Goal: Information Seeking & Learning: Learn about a topic

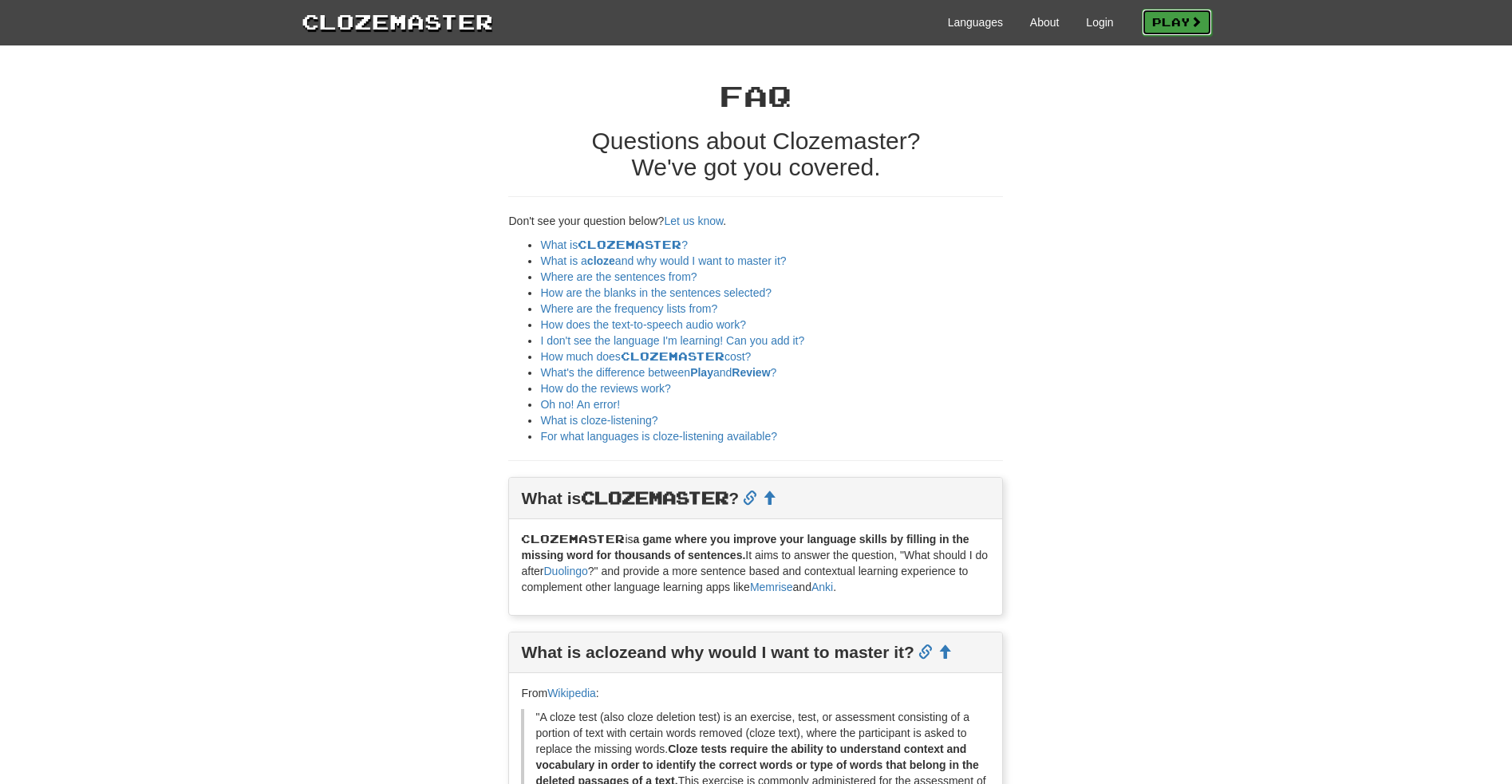
click at [1173, 23] on link "Play" at bounding box center [1177, 22] width 70 height 27
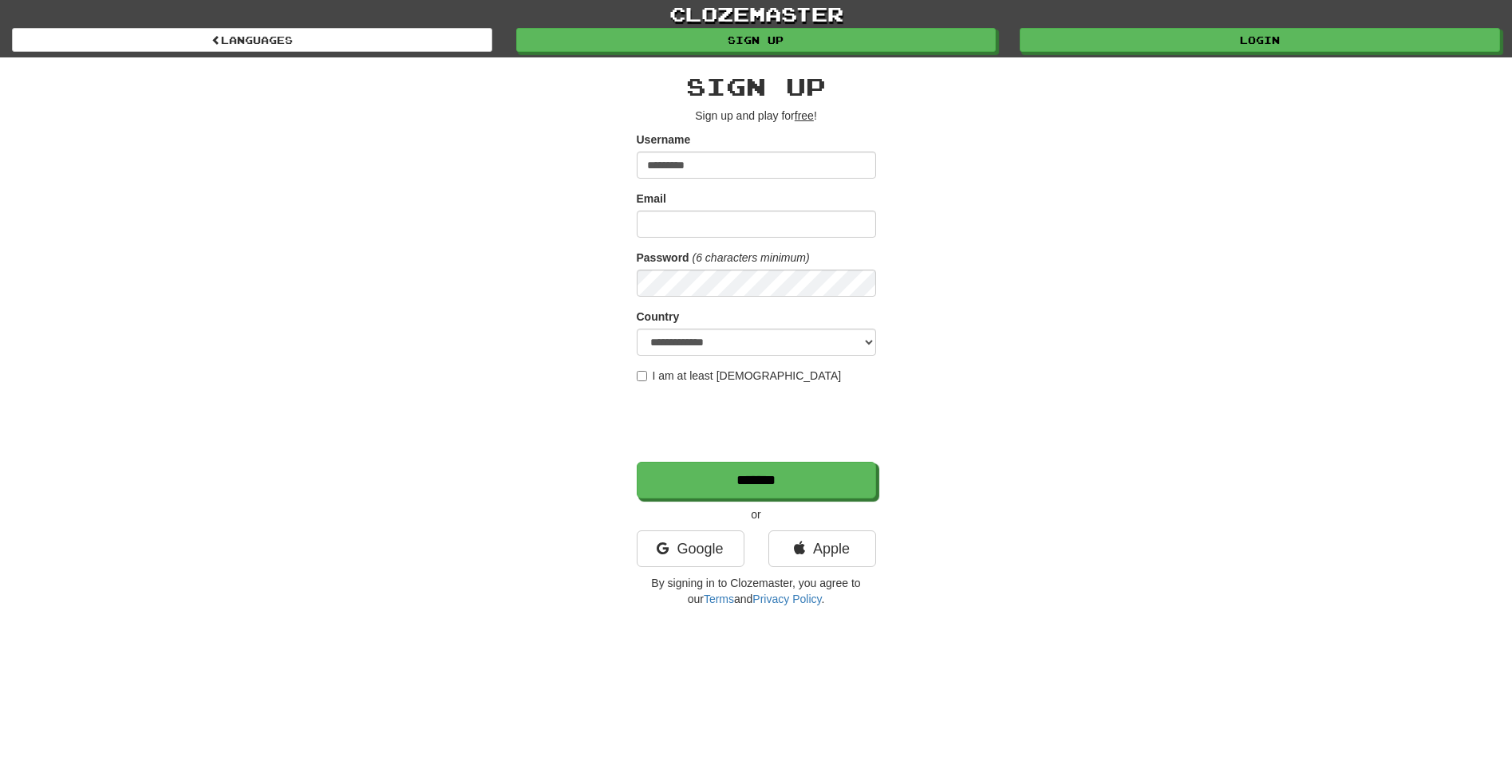
type input "*********"
click at [684, 224] on input "Email" at bounding box center [756, 225] width 239 height 27
type input "**********"
click at [744, 482] on input "*******" at bounding box center [757, 480] width 239 height 37
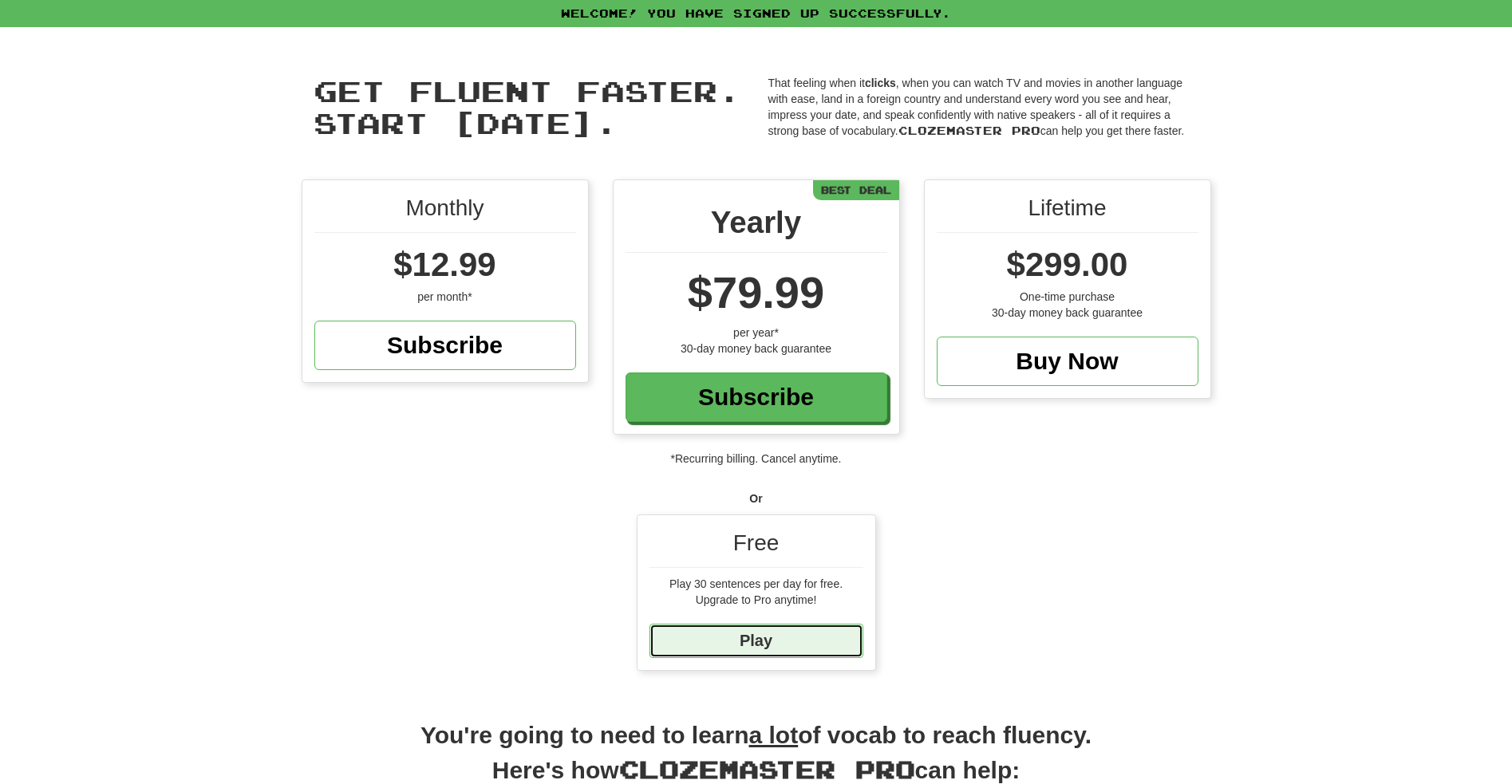
click at [759, 640] on link "Play" at bounding box center [756, 641] width 214 height 34
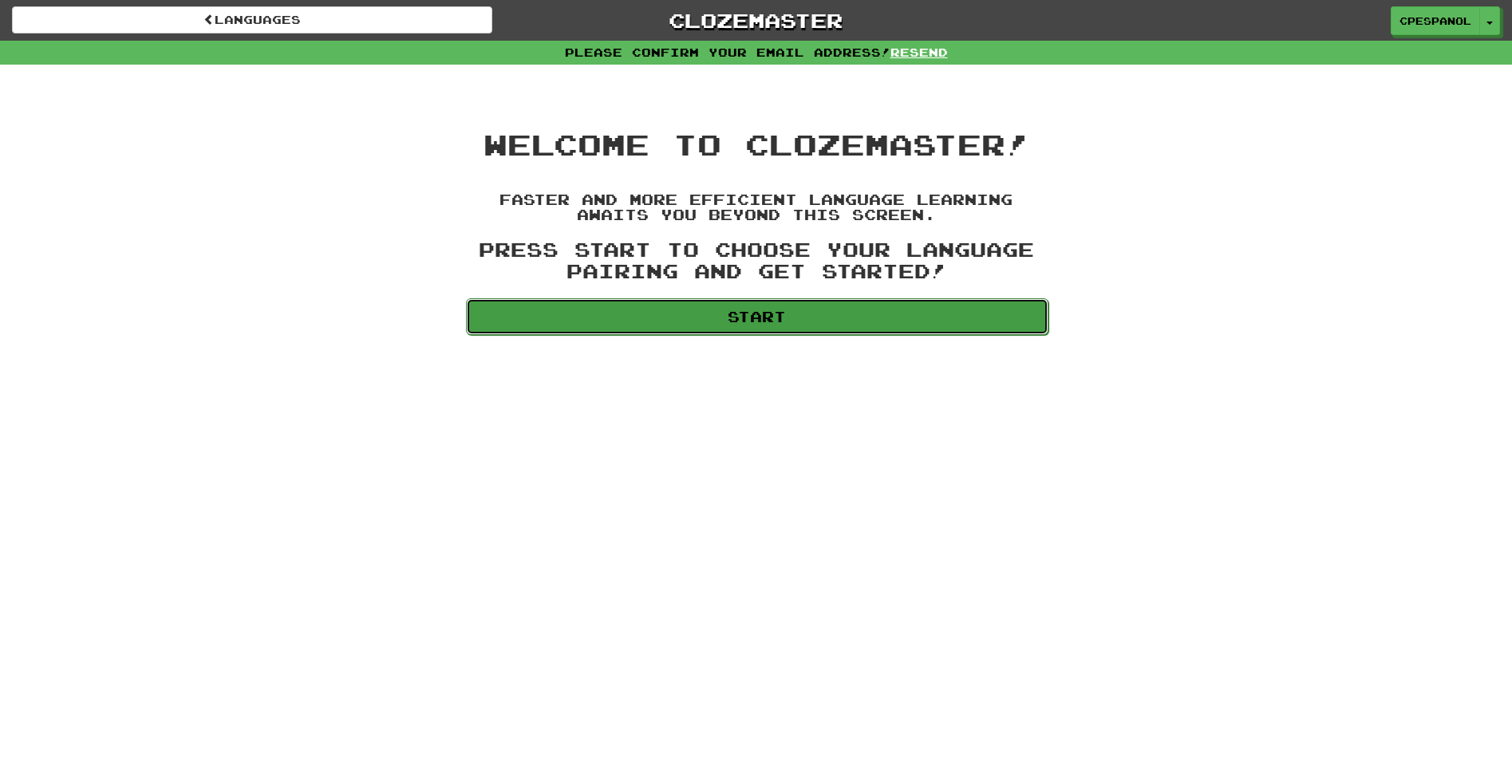
click at [759, 316] on link "Start" at bounding box center [757, 317] width 583 height 37
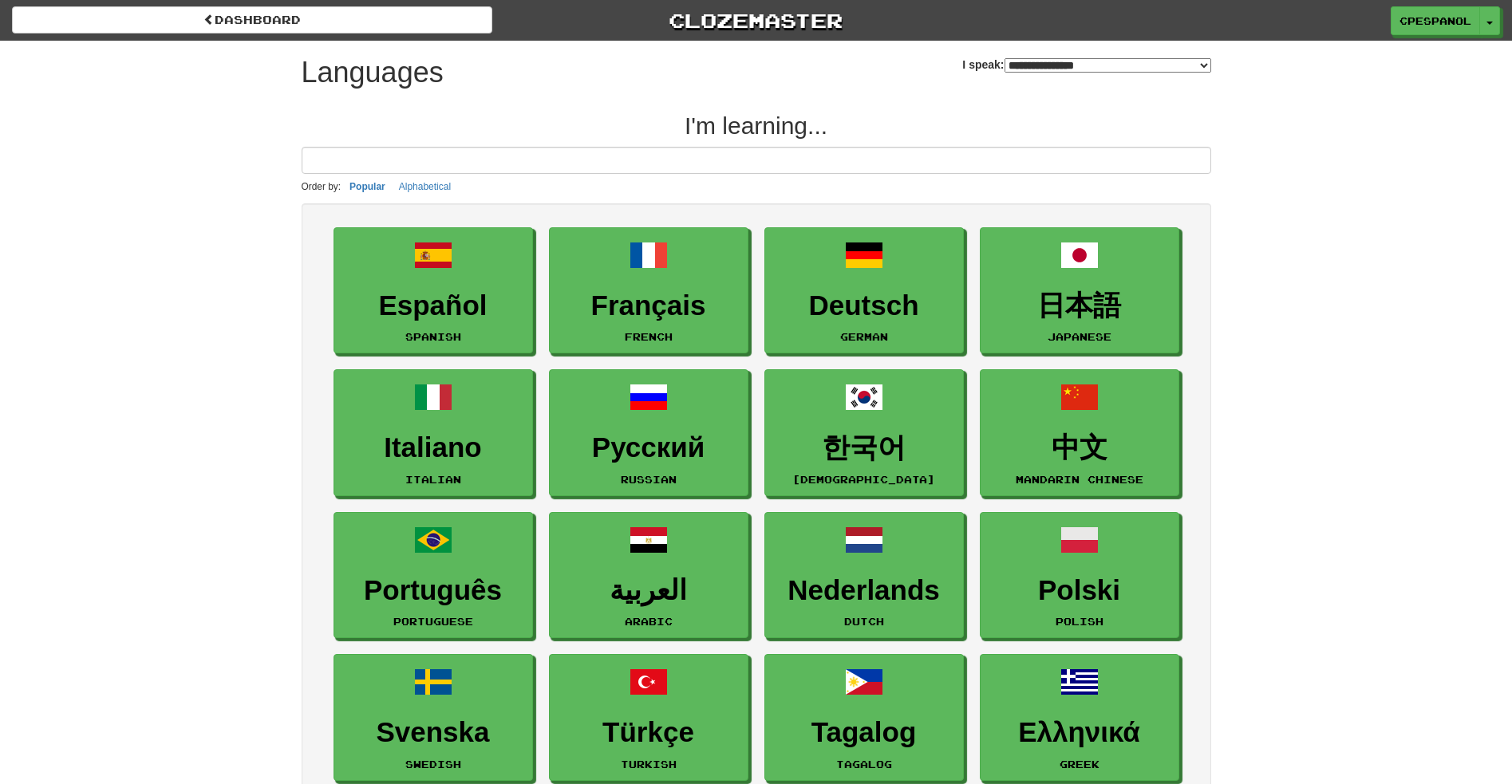
select select "*******"
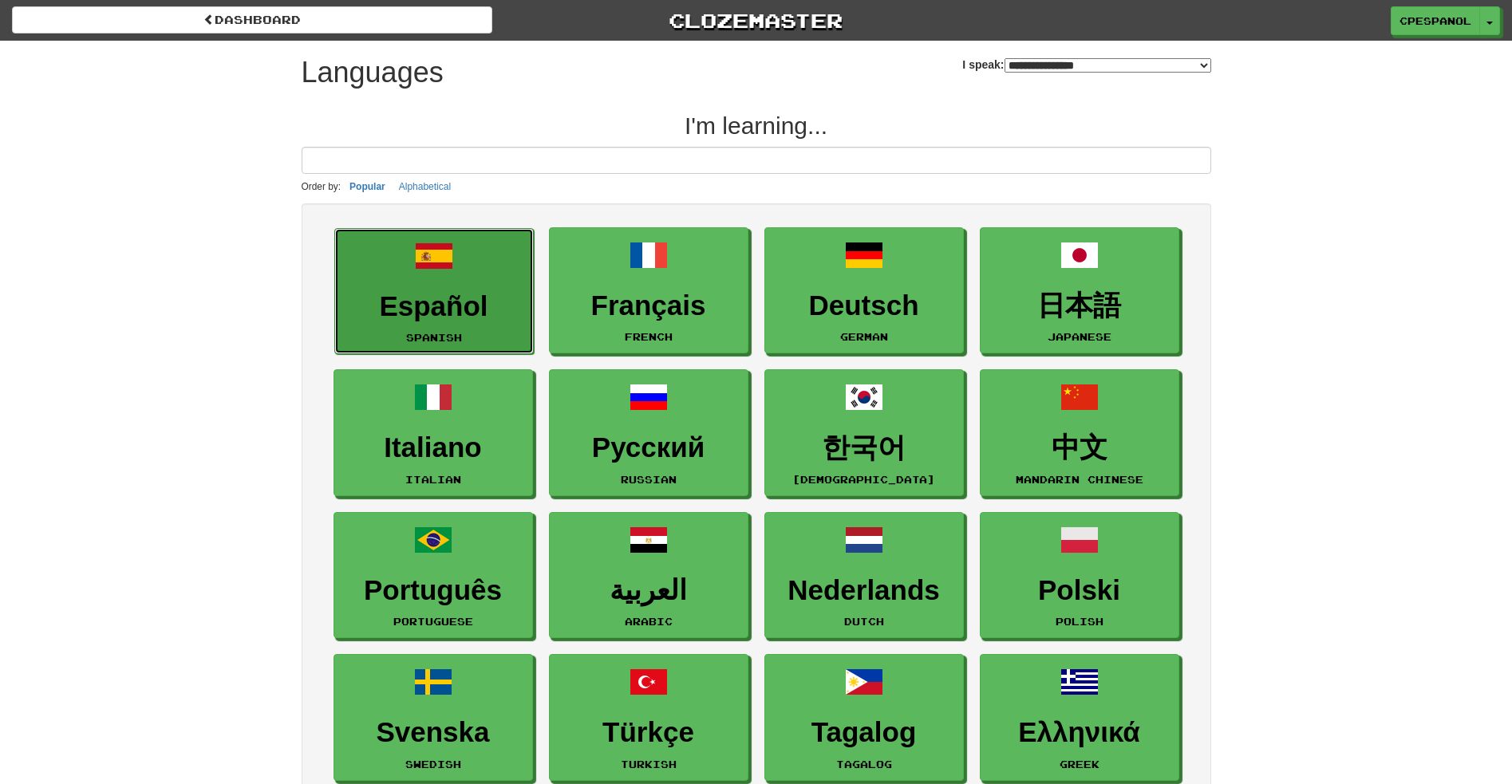
click at [430, 297] on h3 "Español" at bounding box center [434, 306] width 182 height 31
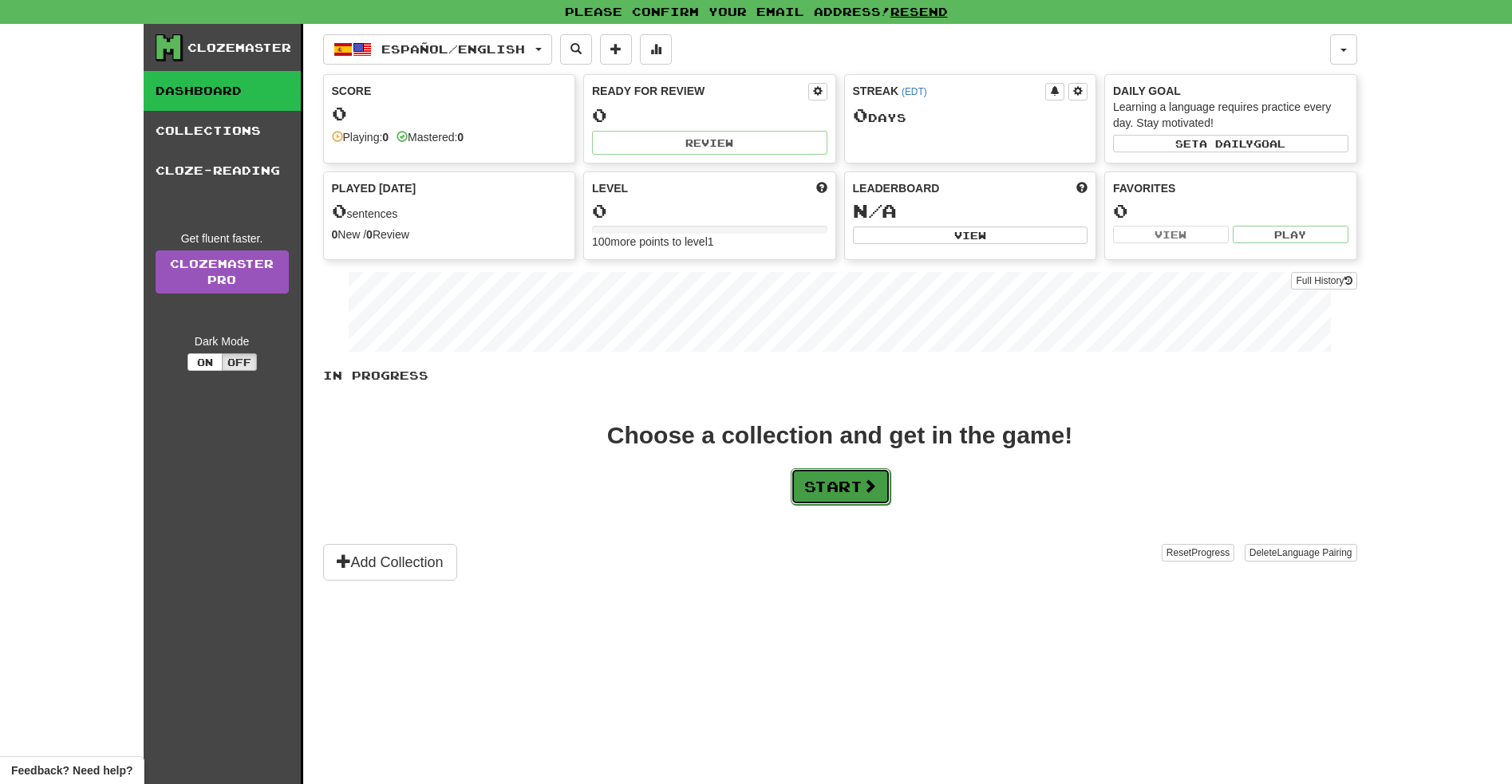
click at [830, 485] on button "Start" at bounding box center [841, 486] width 100 height 37
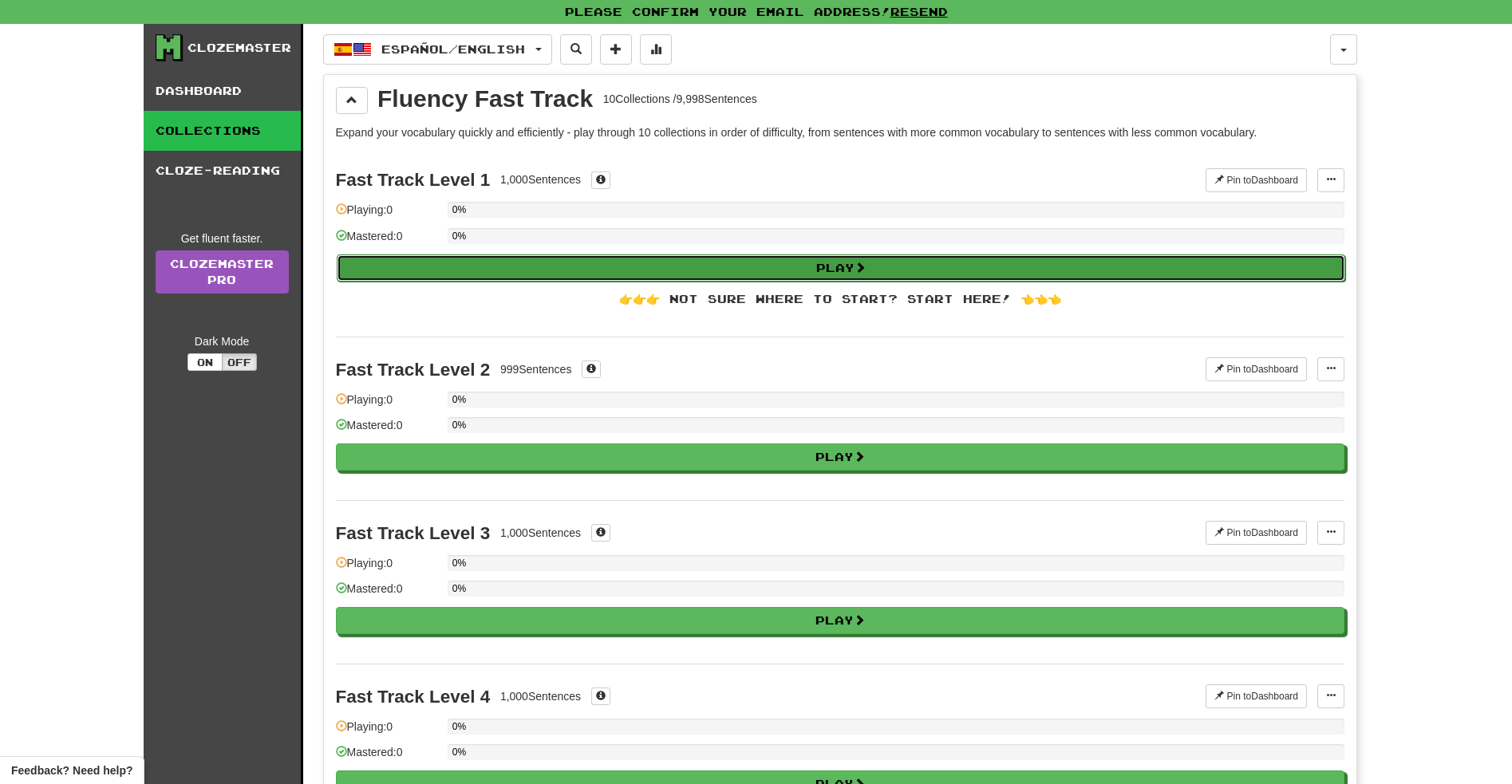
click at [841, 265] on button "Play" at bounding box center [841, 268] width 1009 height 27
select select "**"
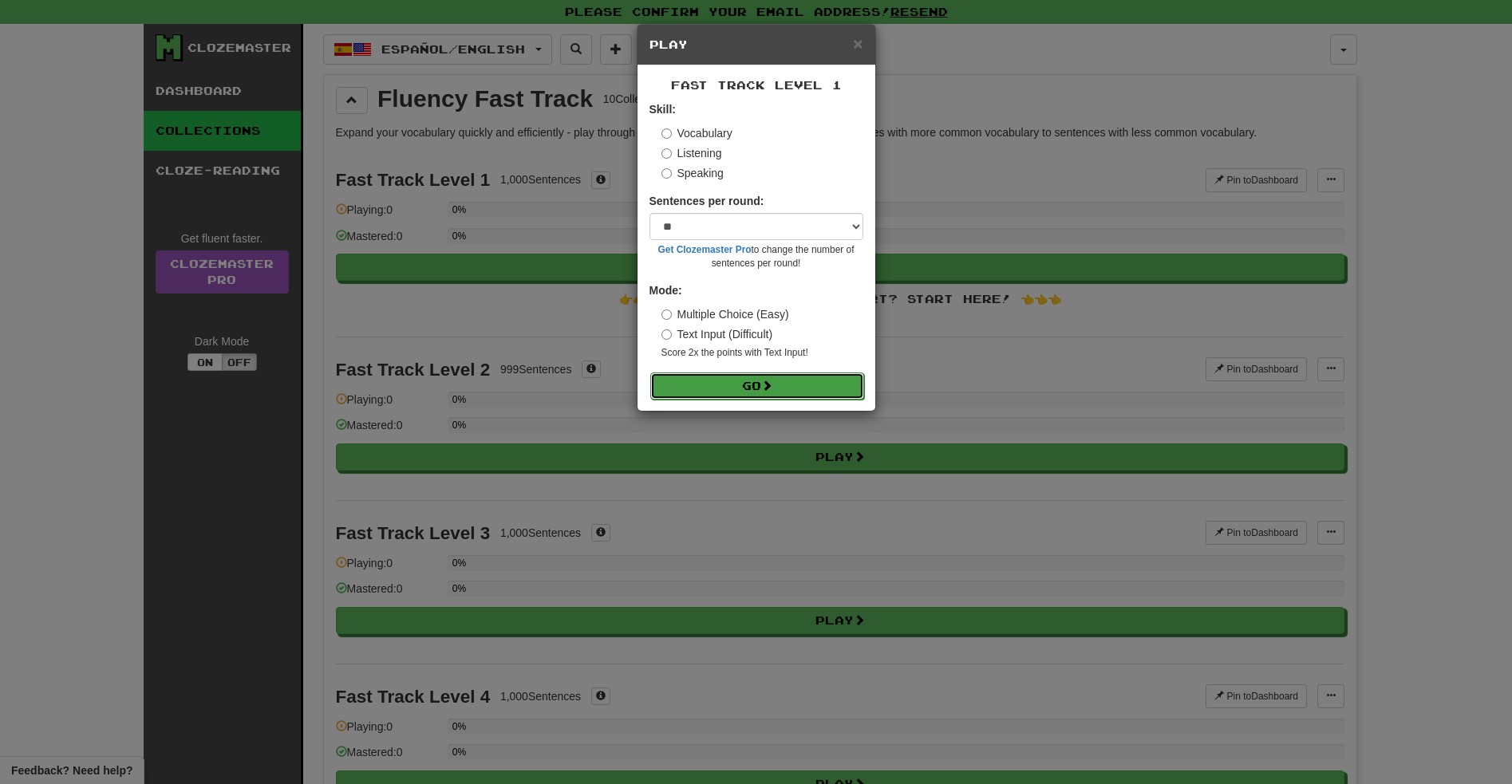
click at [743, 383] on button "Go" at bounding box center [757, 386] width 214 height 27
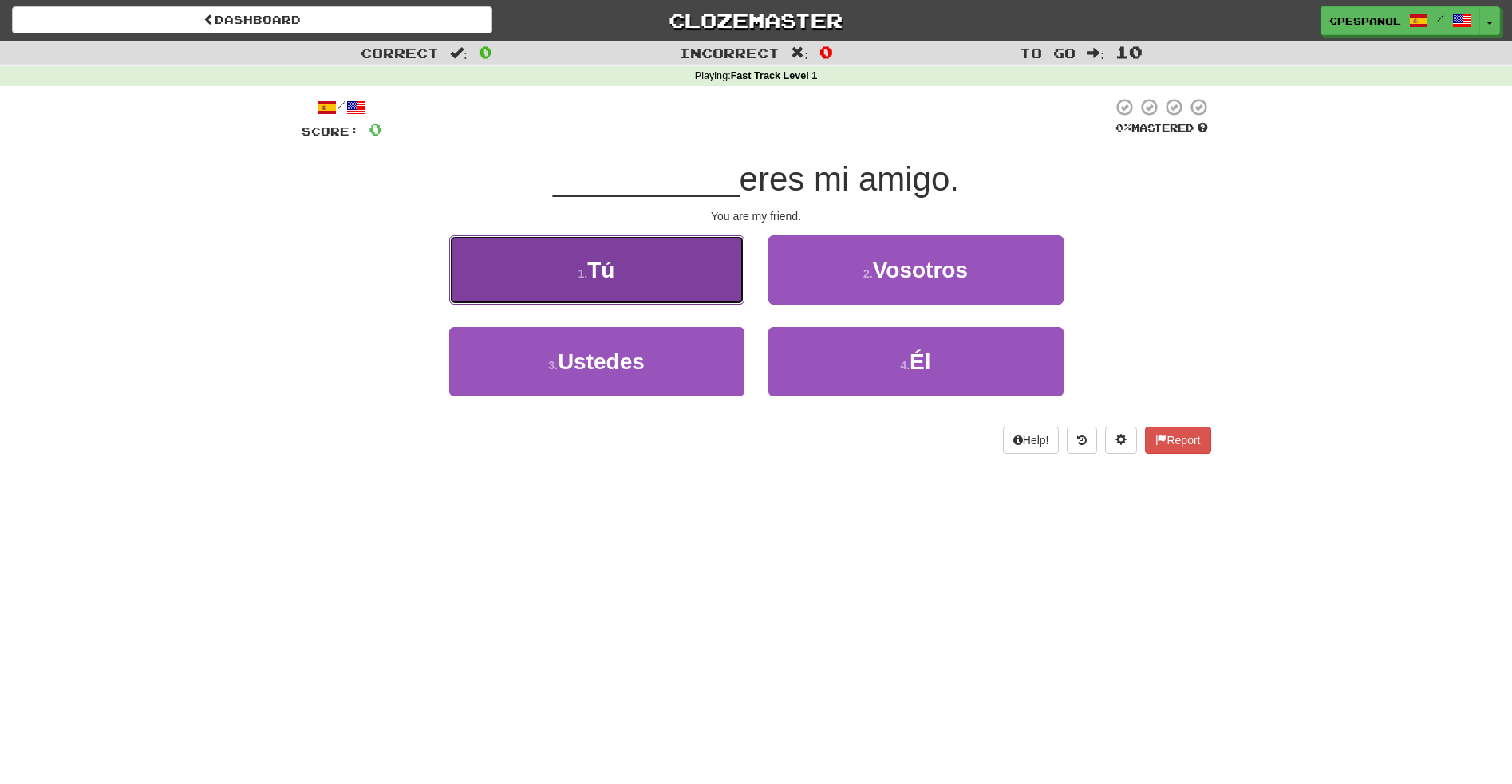
click at [630, 268] on button "1 . Tú" at bounding box center [597, 269] width 295 height 69
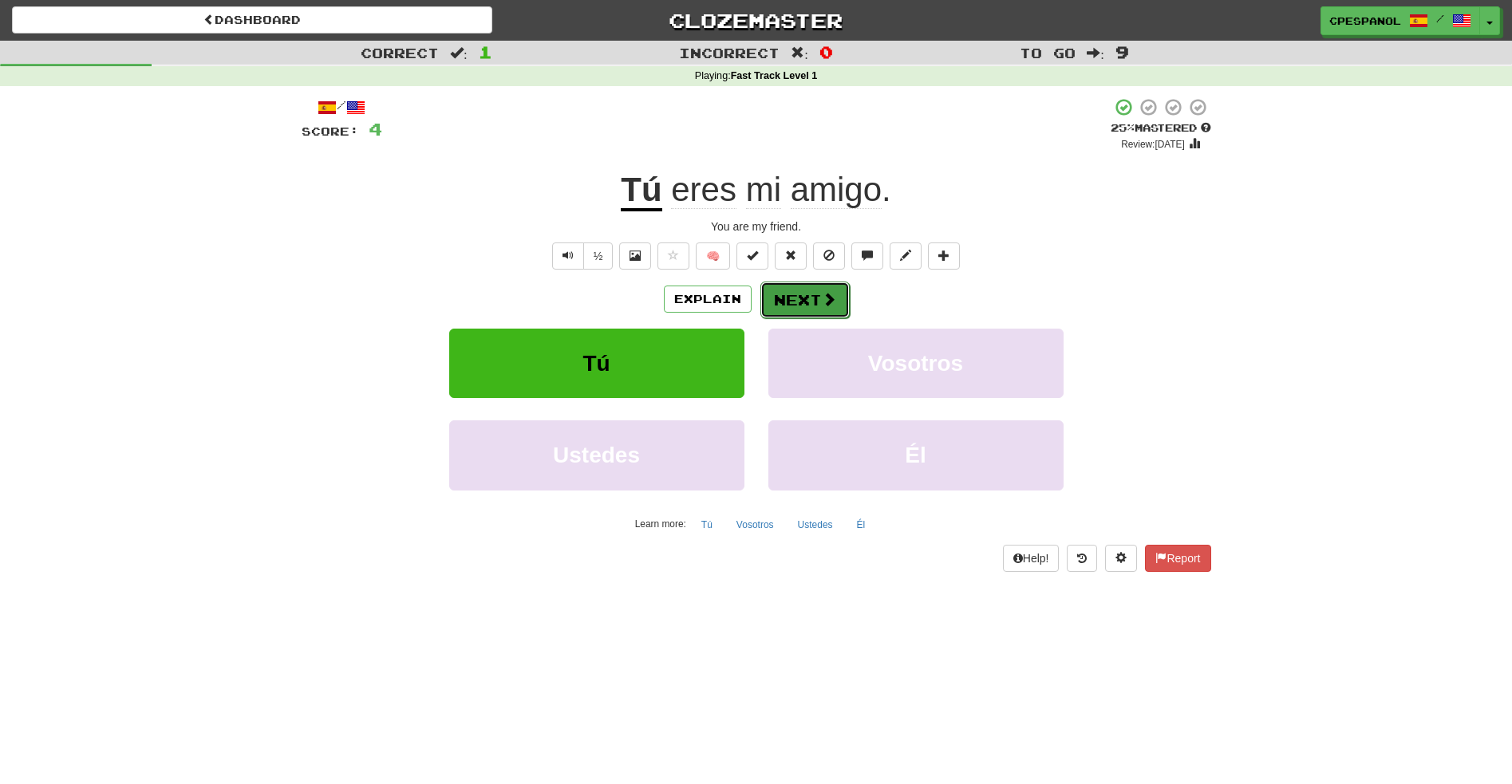
click at [799, 302] on button "Next" at bounding box center [805, 299] width 89 height 37
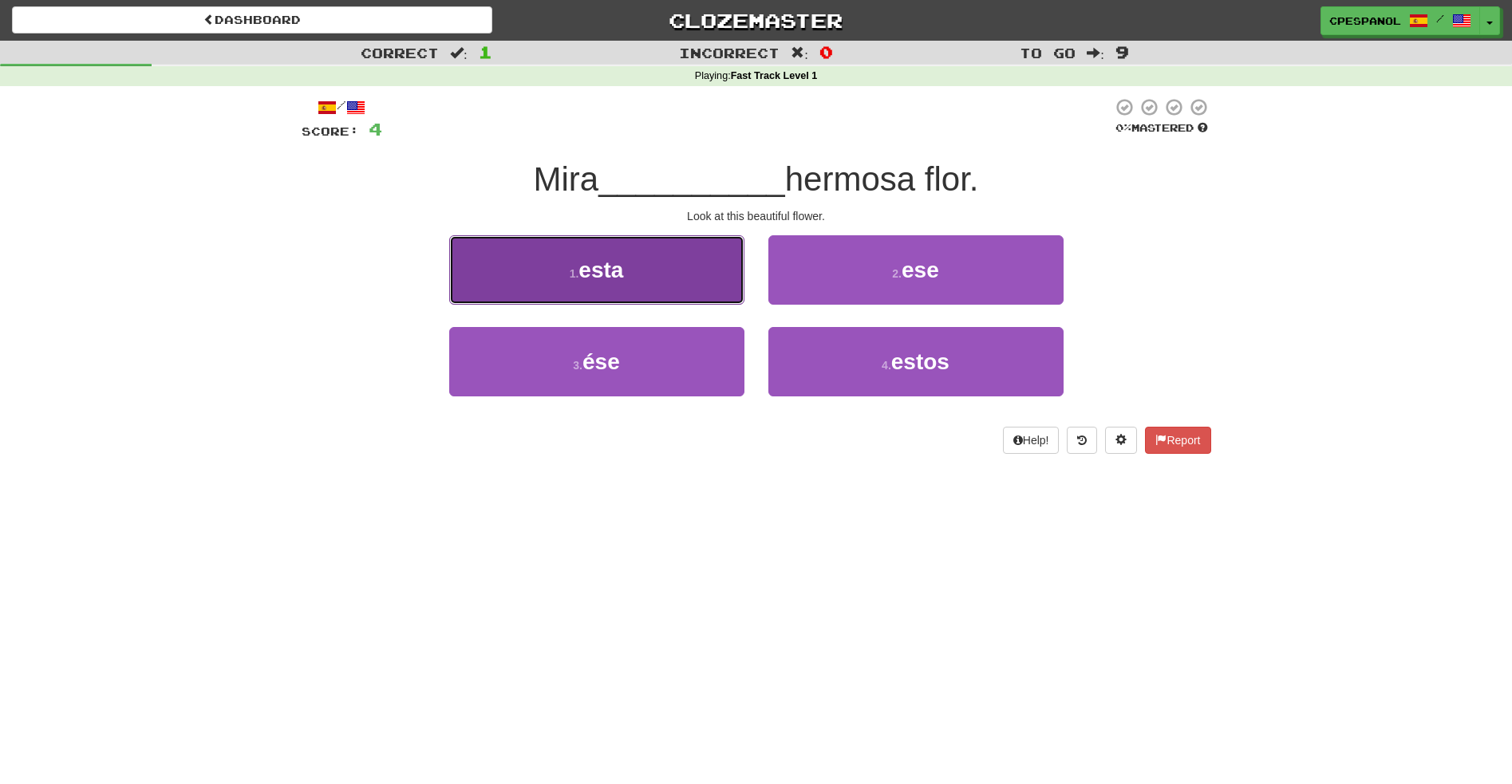
click at [643, 270] on button "1 . esta" at bounding box center [597, 269] width 295 height 69
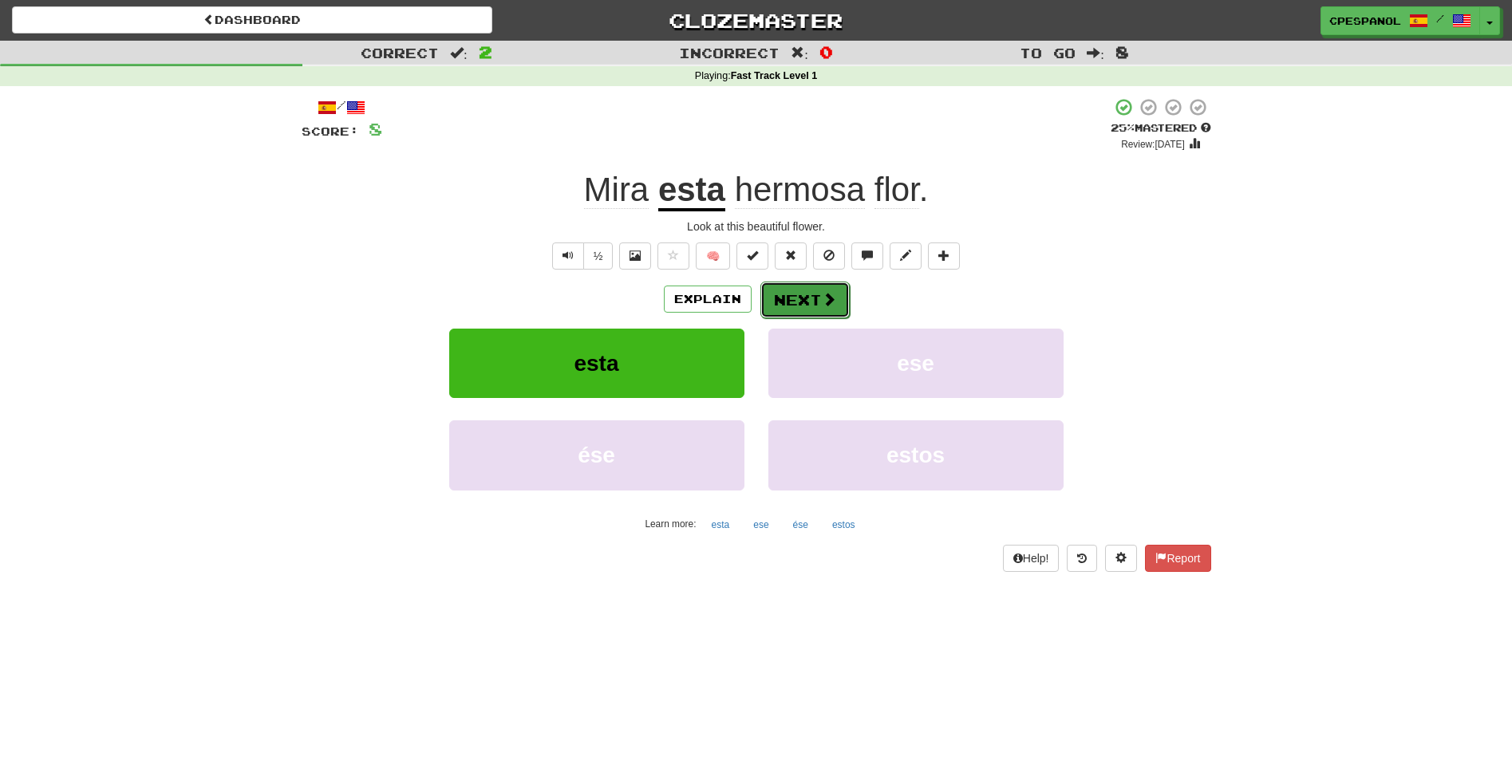
click at [813, 298] on button "Next" at bounding box center [805, 299] width 89 height 37
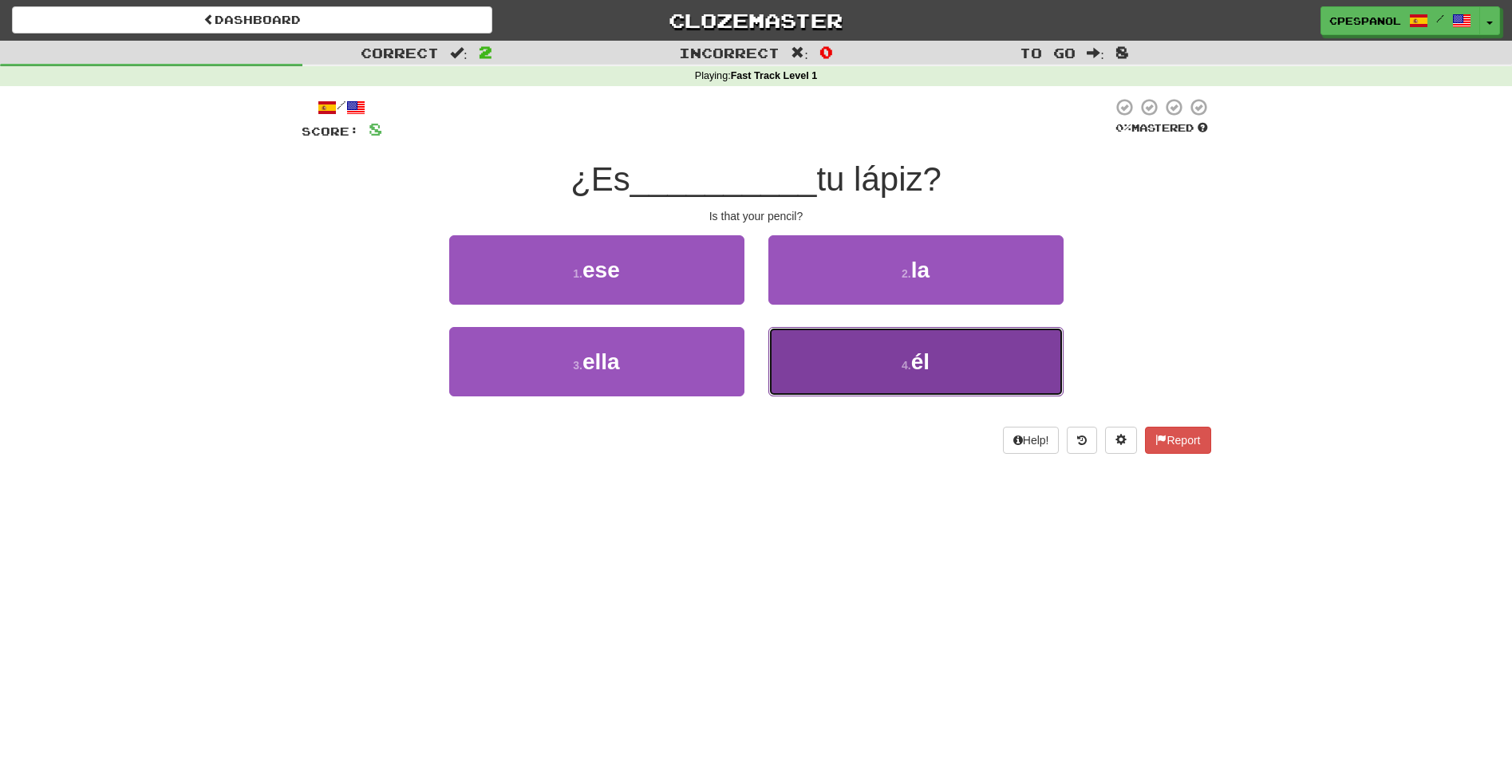
click at [922, 361] on span "él" at bounding box center [920, 361] width 18 height 25
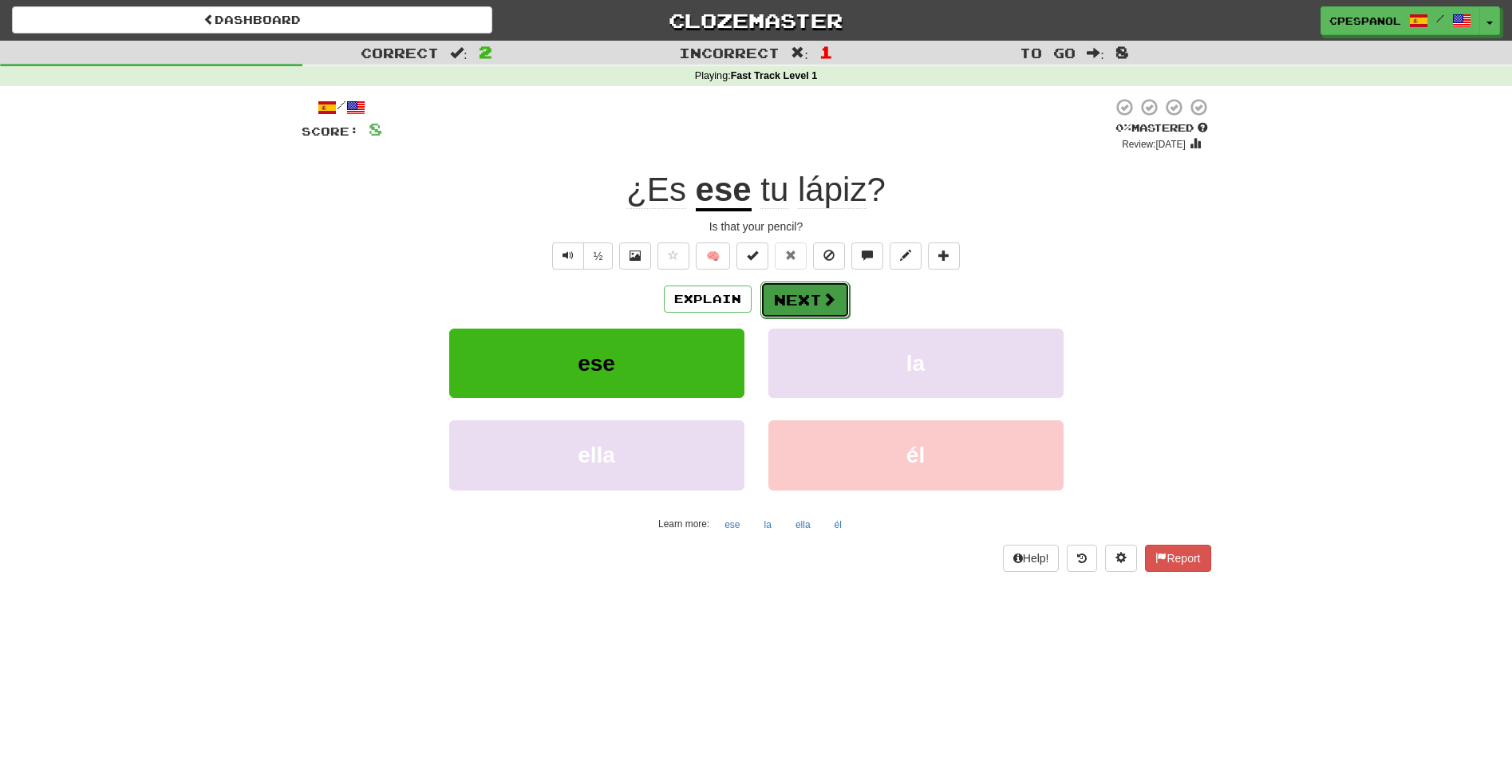
click at [796, 296] on button "Next" at bounding box center [805, 299] width 89 height 37
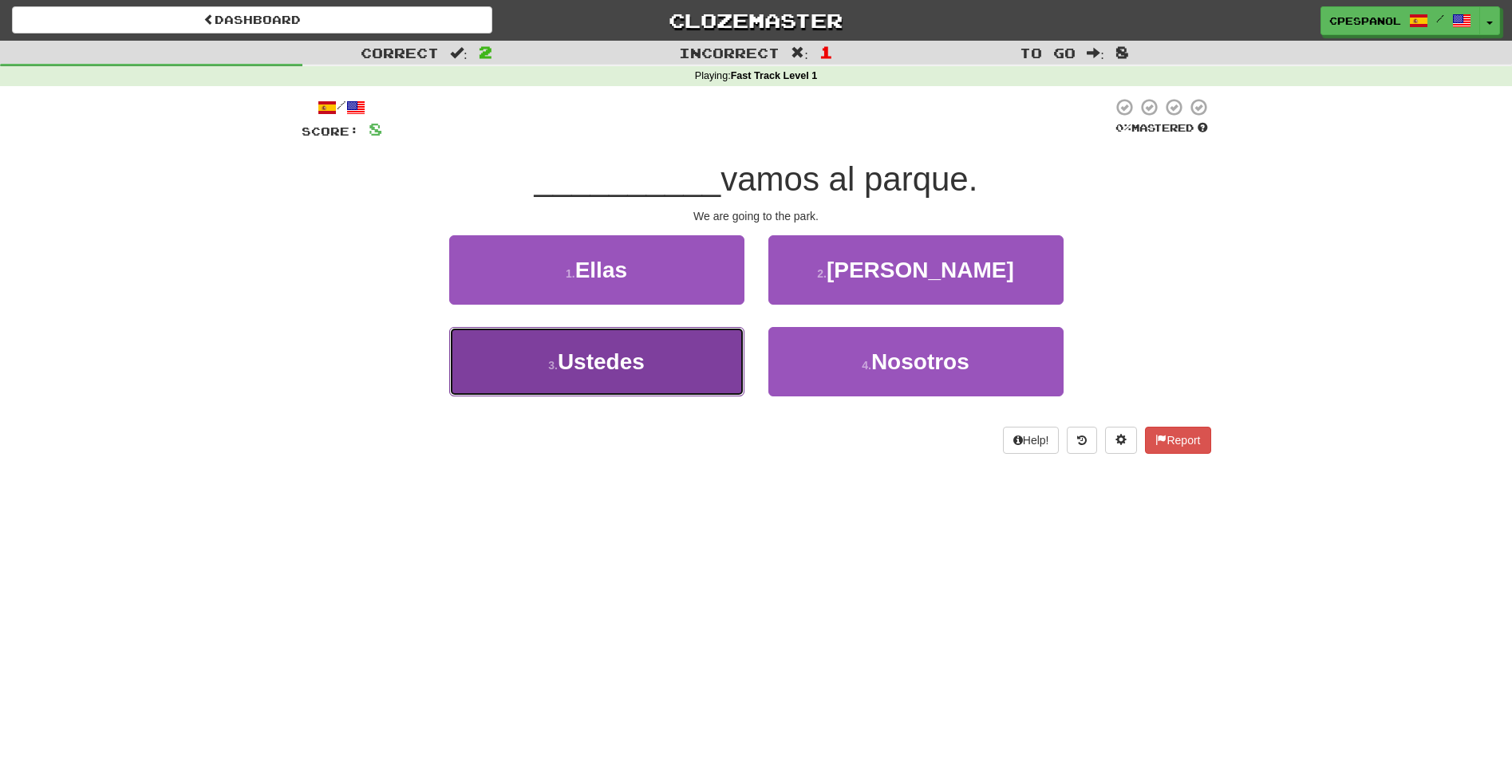
click at [644, 360] on span "Ustedes" at bounding box center [601, 361] width 87 height 25
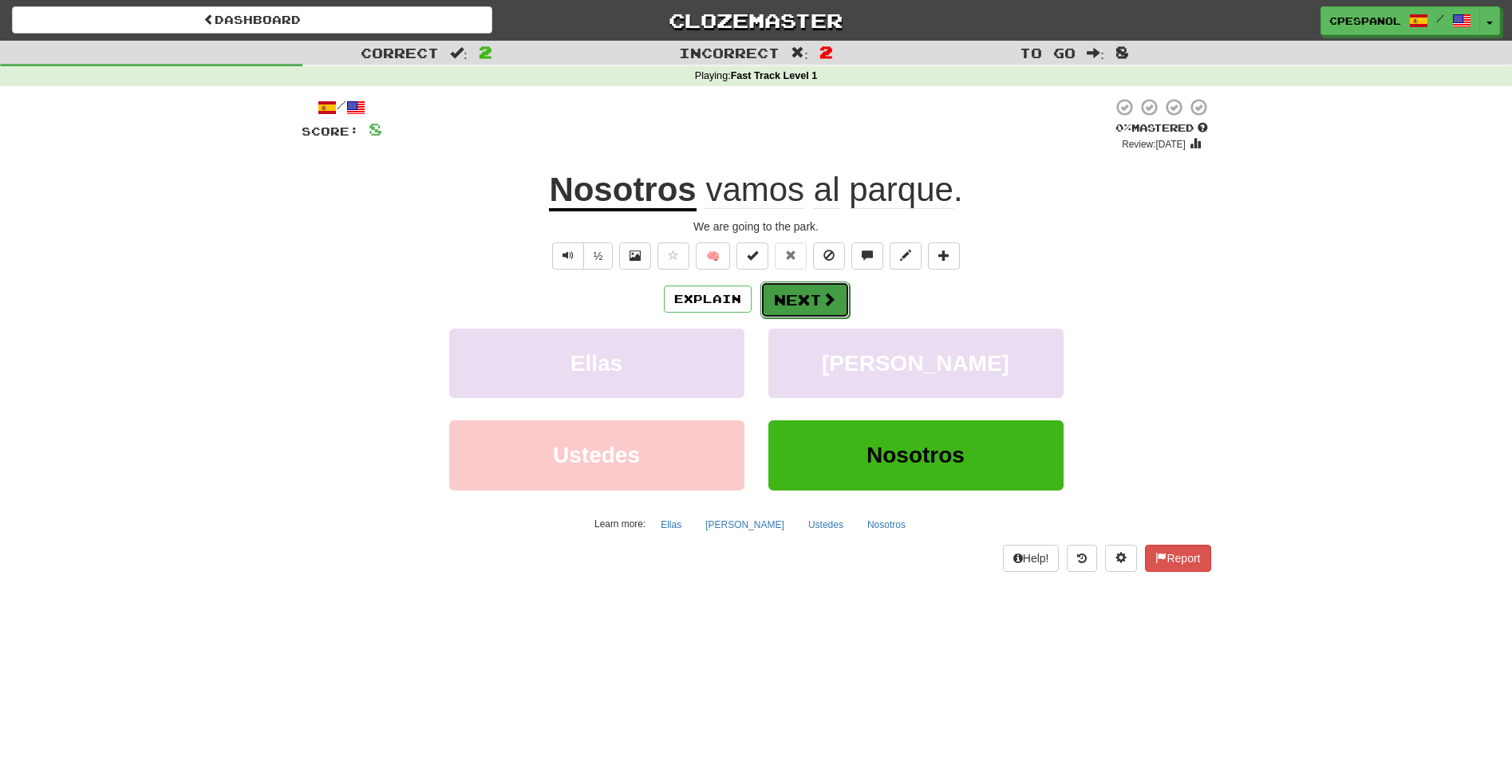
click at [816, 295] on button "Next" at bounding box center [805, 299] width 89 height 37
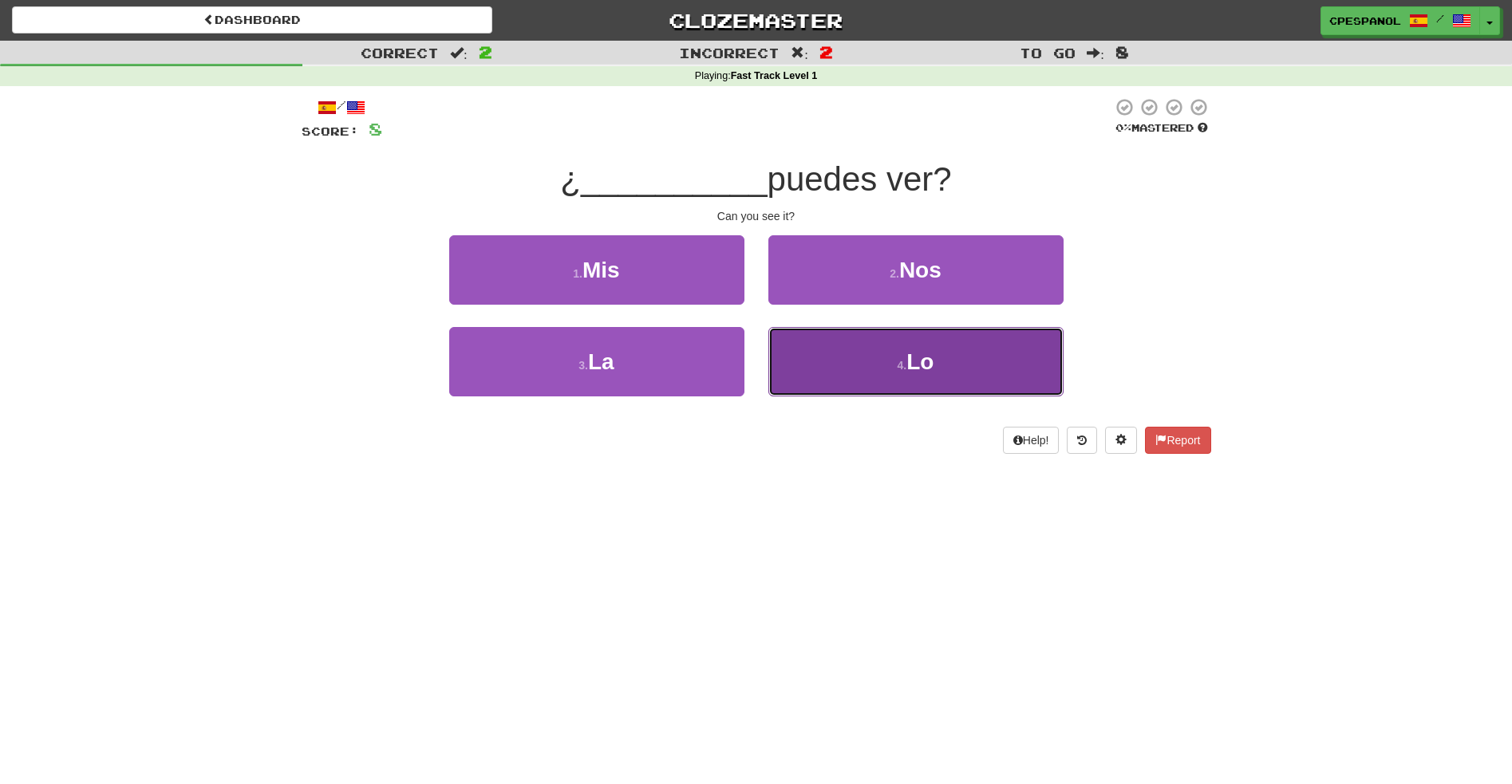
click at [925, 362] on span "Lo" at bounding box center [921, 361] width 27 height 25
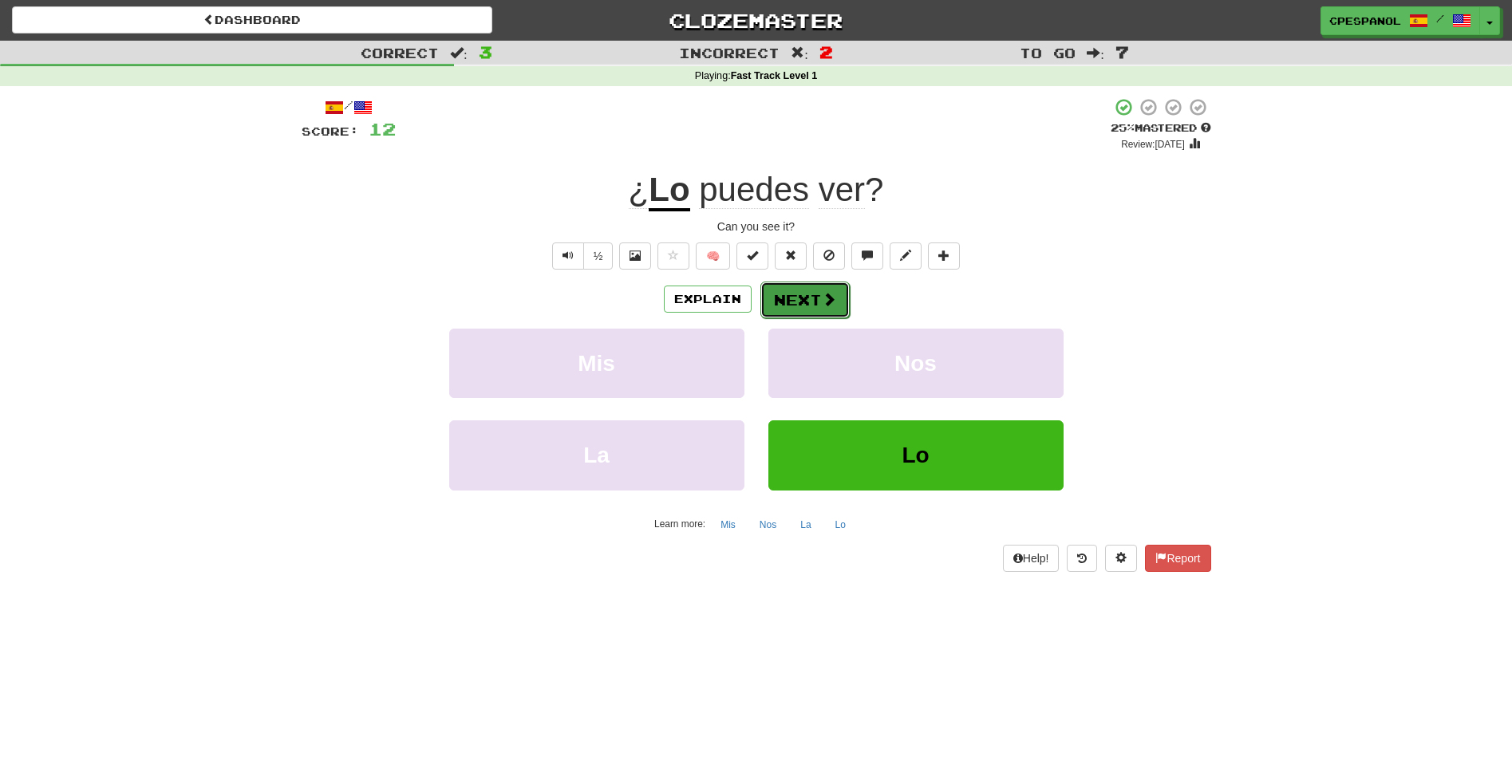
click at [807, 293] on button "Next" at bounding box center [805, 299] width 89 height 37
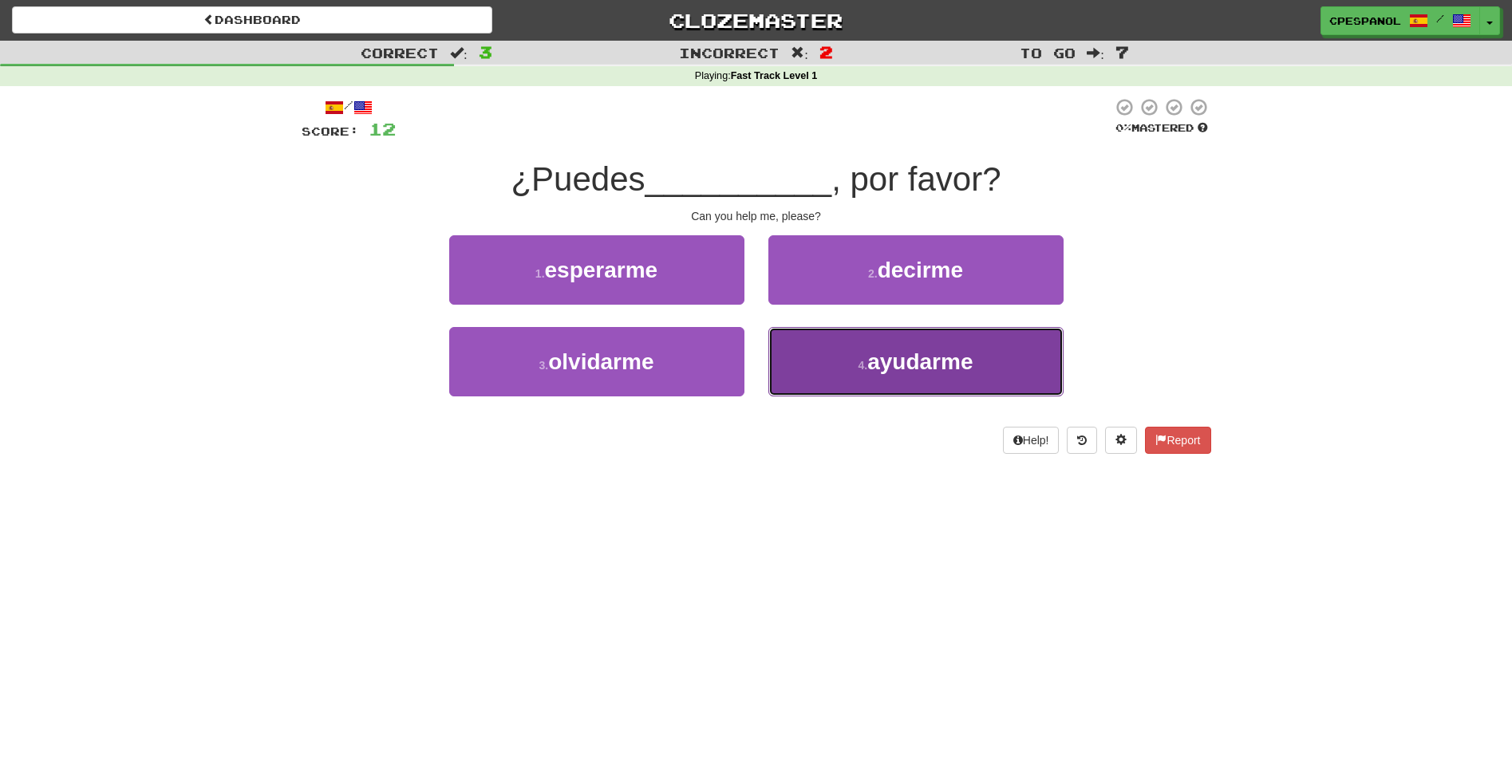
click at [920, 358] on span "ayudarme" at bounding box center [920, 361] width 106 height 25
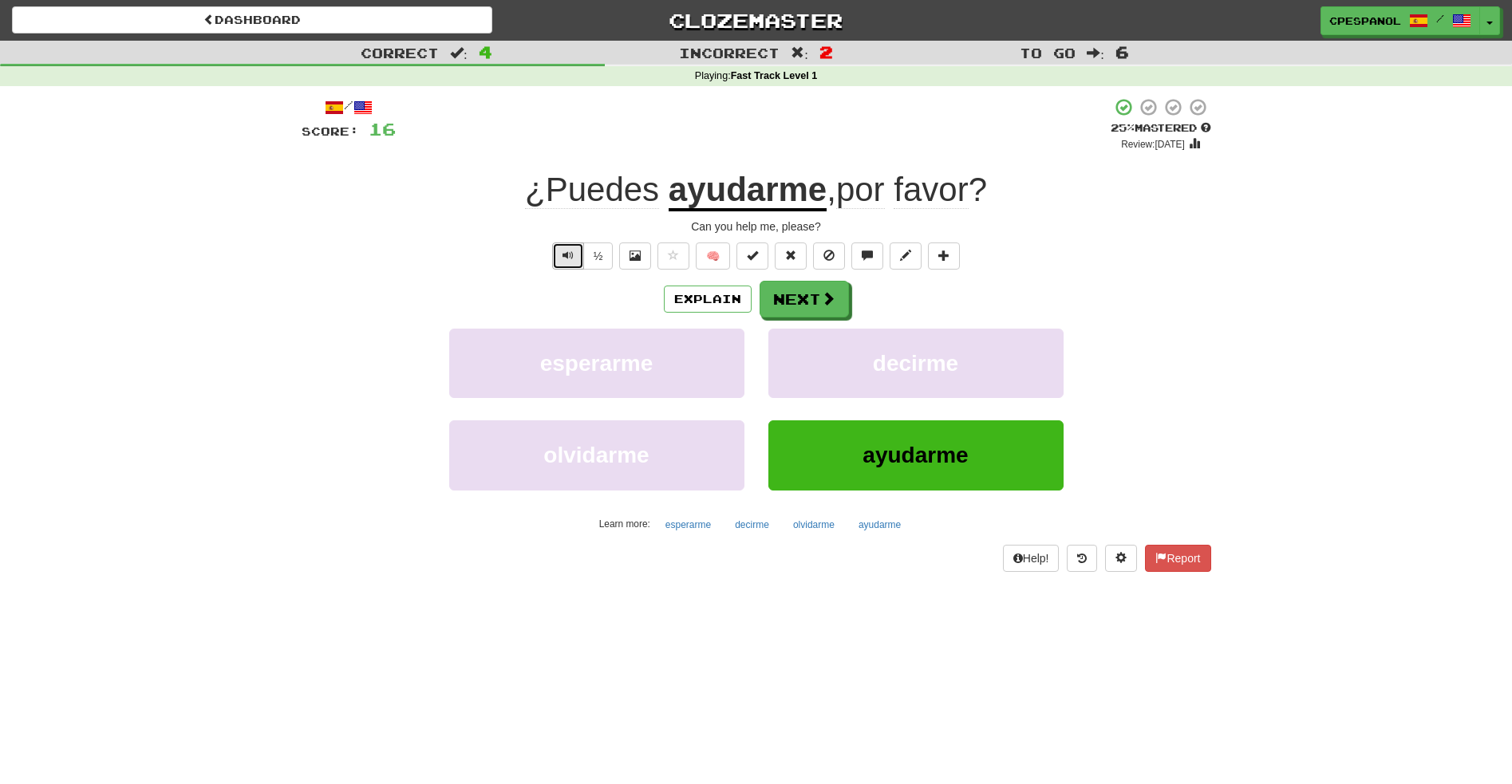
click at [572, 254] on span "Text-to-speech controls" at bounding box center [568, 255] width 11 height 11
click at [803, 297] on button "Next" at bounding box center [805, 299] width 89 height 37
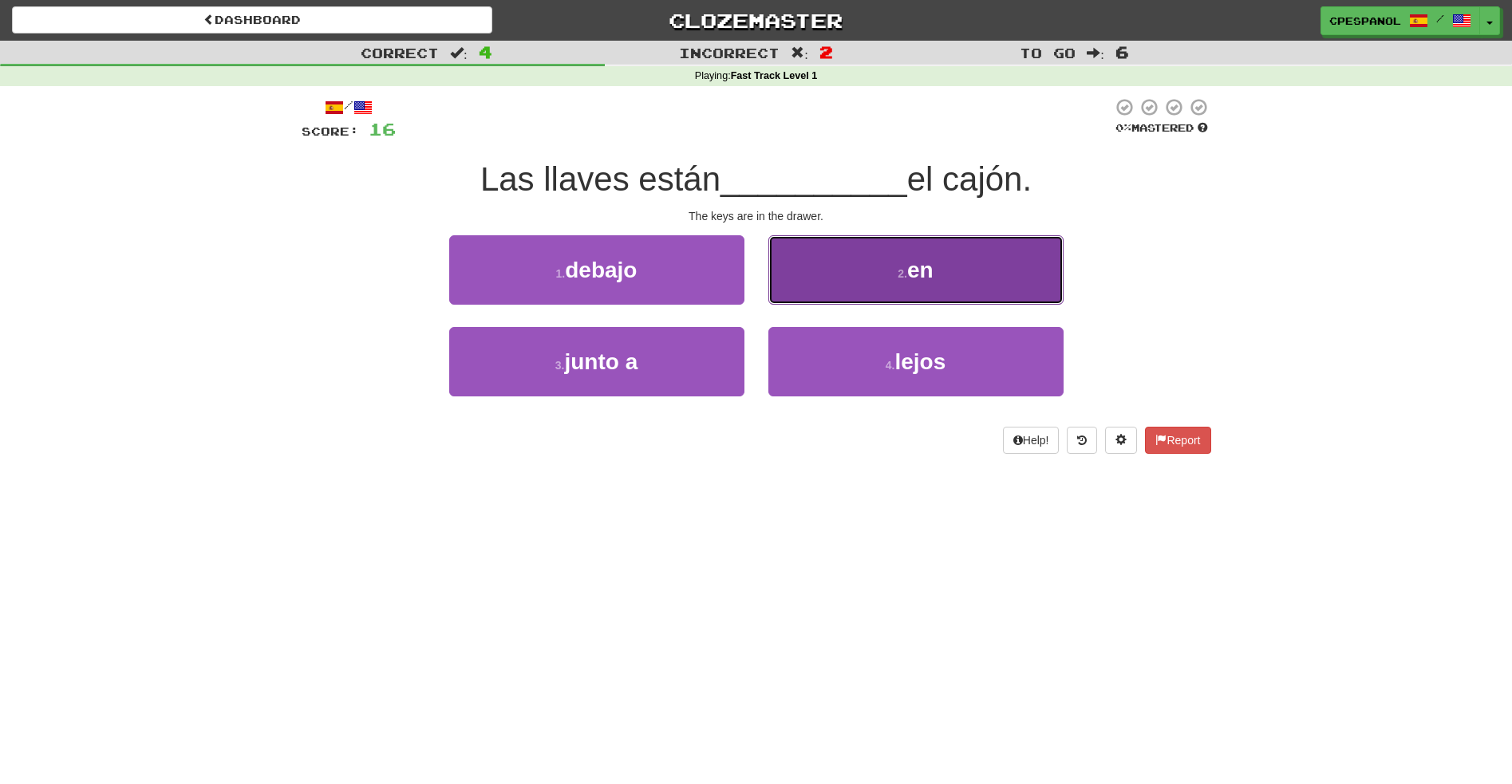
click at [912, 274] on span "en" at bounding box center [920, 269] width 27 height 25
